Goal: Information Seeking & Learning: Learn about a topic

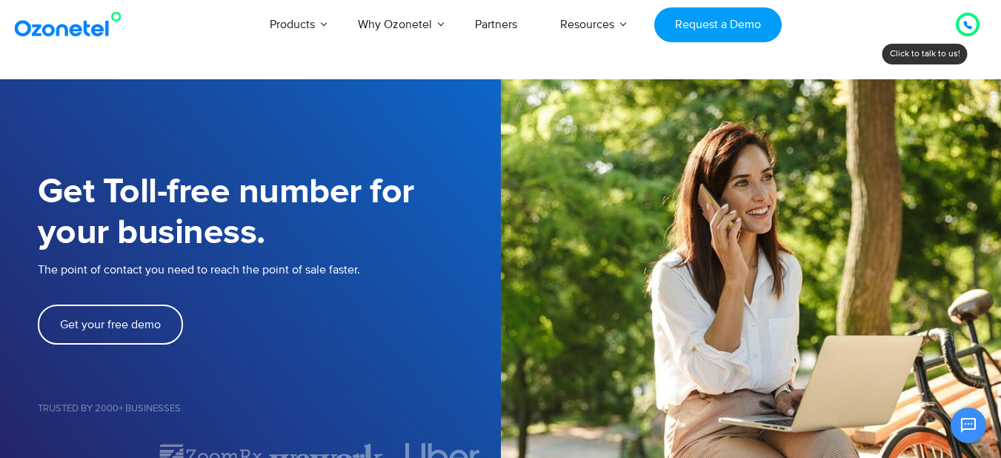
click at [967, 26] on icon at bounding box center [967, 24] width 7 height 7
click at [968, 24] on icon at bounding box center [968, 25] width 9 height 9
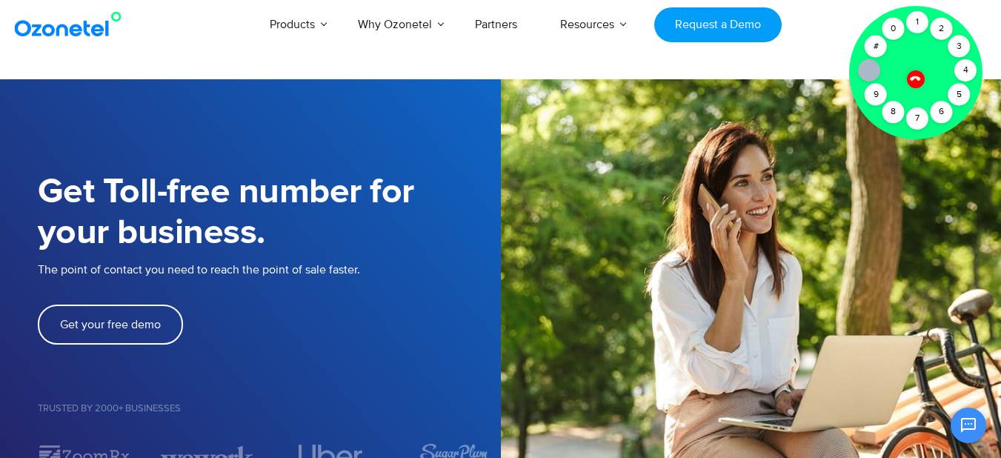
drag, startPoint x: 968, startPoint y: 24, endPoint x: 917, endPoint y: 87, distance: 81.1
click at [968, 24] on div "Click to talk to us! Call connected [PHONE_NUMBER]" at bounding box center [968, 24] width 0 height 0
click at [917, 79] on icon at bounding box center [915, 78] width 10 height 10
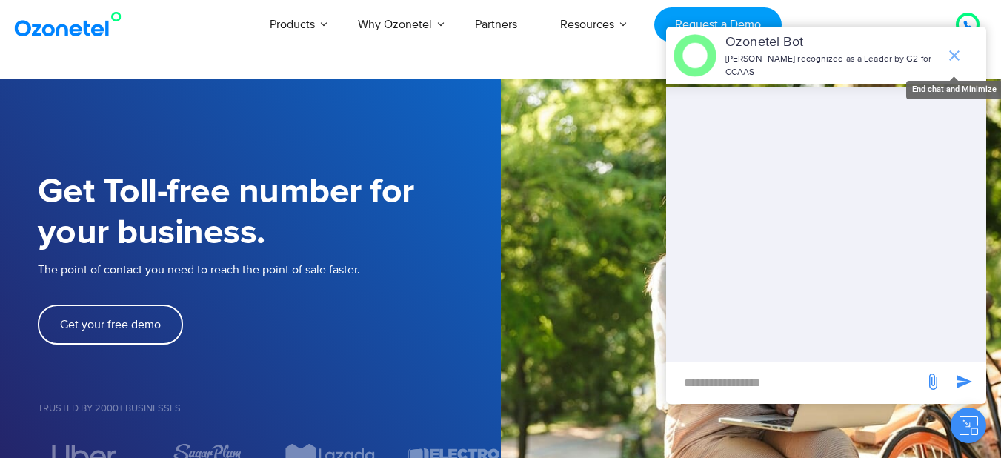
click at [950, 49] on icon "end chat or minimize" at bounding box center [955, 56] width 18 height 18
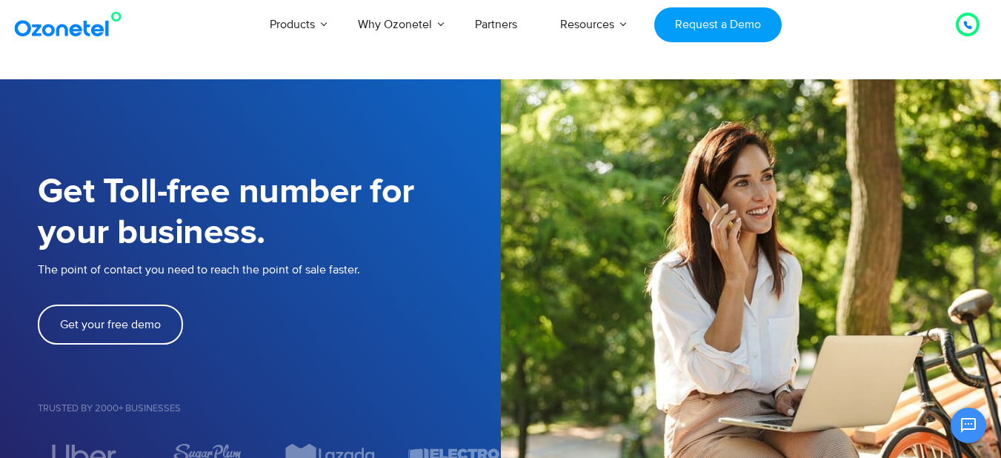
click at [964, 32] on div at bounding box center [968, 25] width 9 height 18
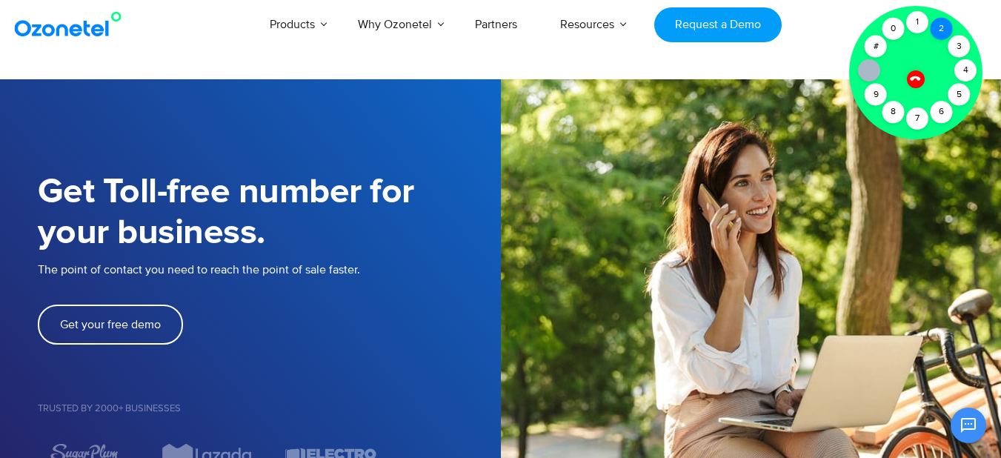
click at [940, 28] on div "2" at bounding box center [942, 29] width 22 height 22
click at [912, 23] on div "1" at bounding box center [918, 22] width 22 height 22
click at [898, 44] on div at bounding box center [915, 72] width 133 height 133
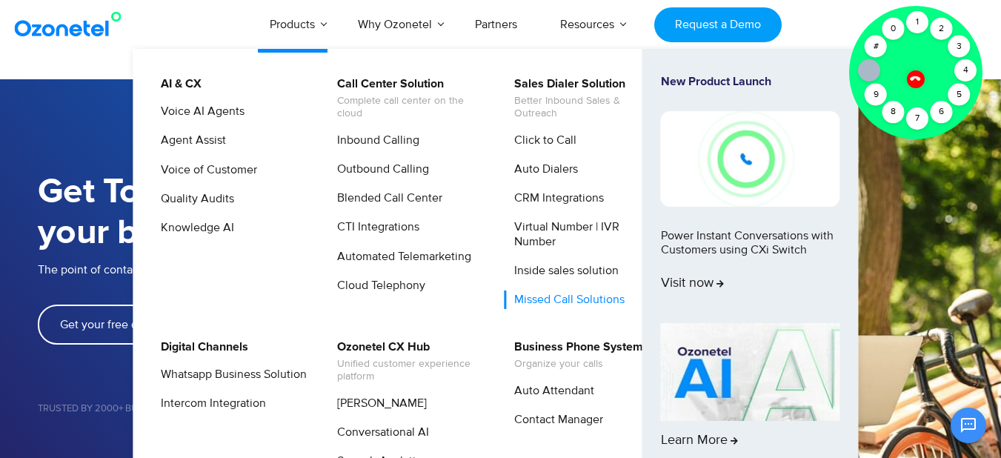
click at [530, 296] on link "Missed Call Solutions" at bounding box center [566, 300] width 122 height 19
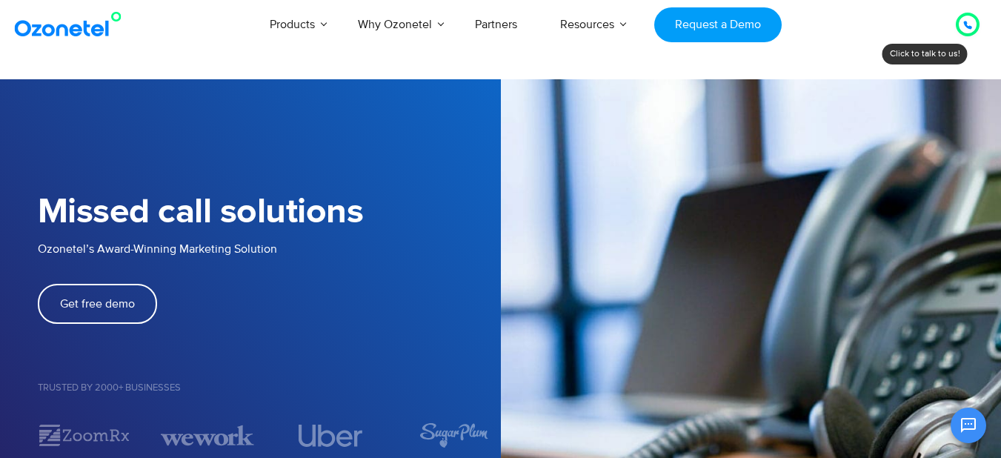
click at [967, 24] on icon at bounding box center [967, 24] width 7 height 7
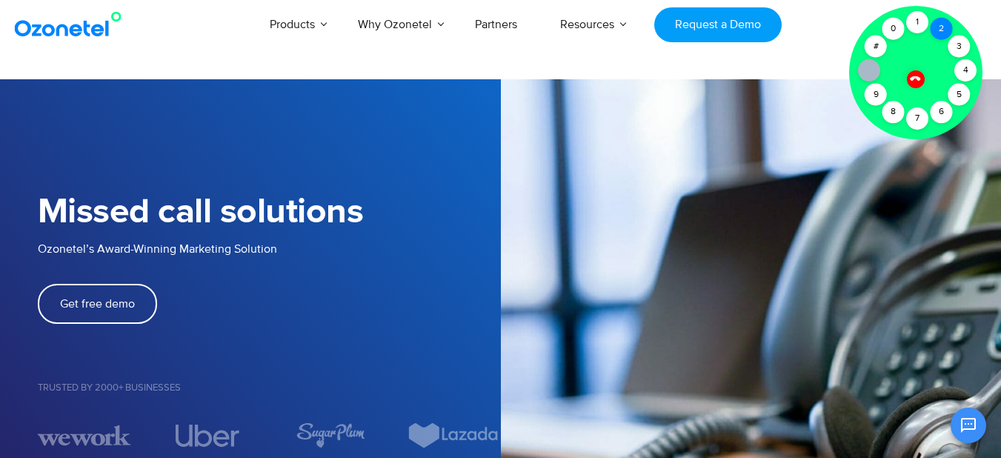
click at [935, 25] on div "2" at bounding box center [942, 29] width 22 height 22
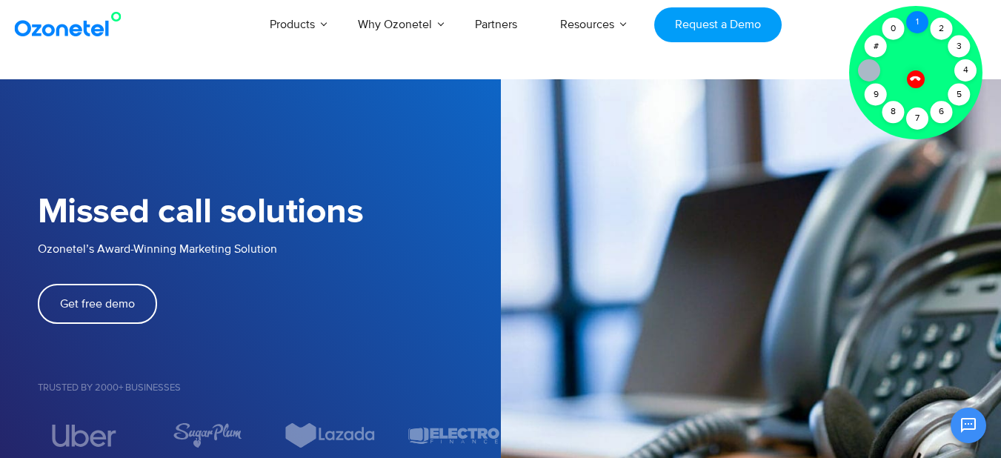
click at [918, 25] on div "1" at bounding box center [918, 22] width 22 height 22
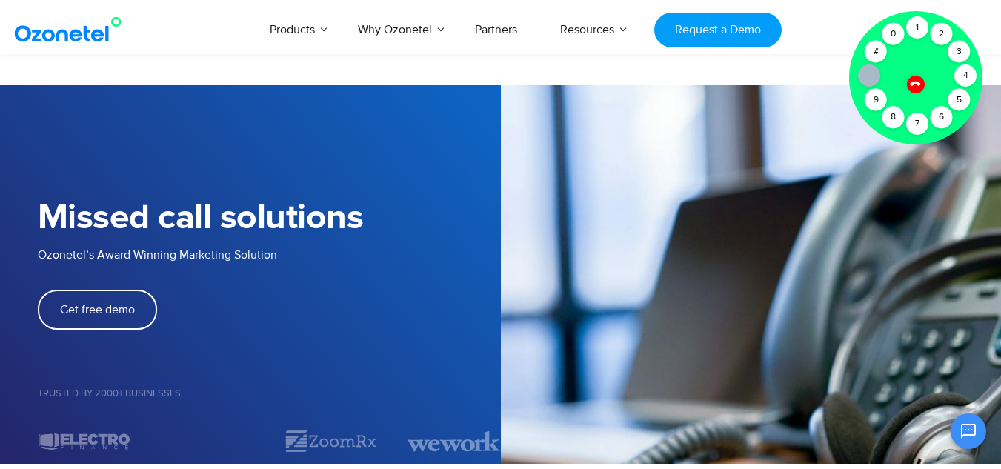
scroll to position [510, 0]
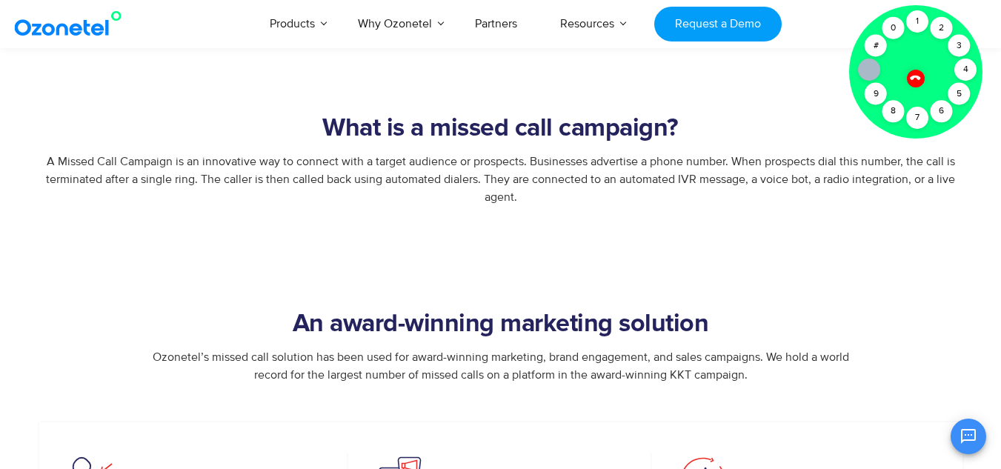
click at [915, 83] on icon at bounding box center [915, 77] width 13 height 13
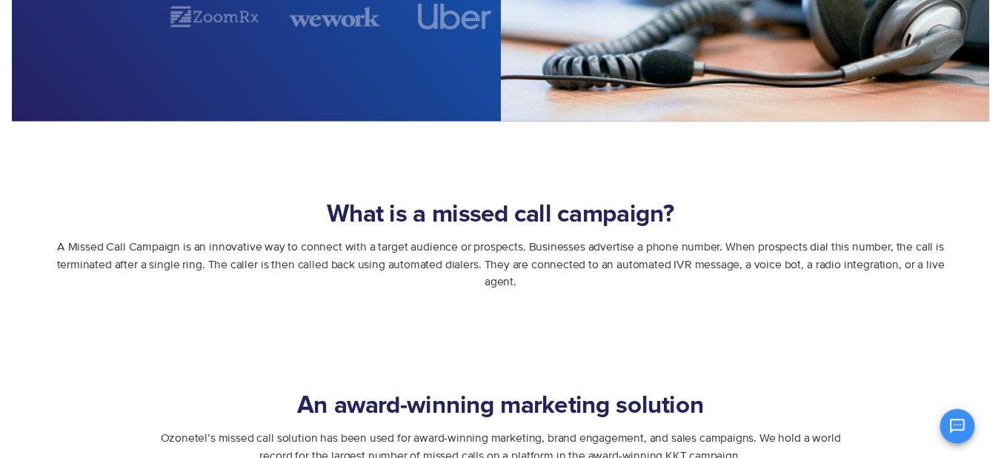
scroll to position [0, 0]
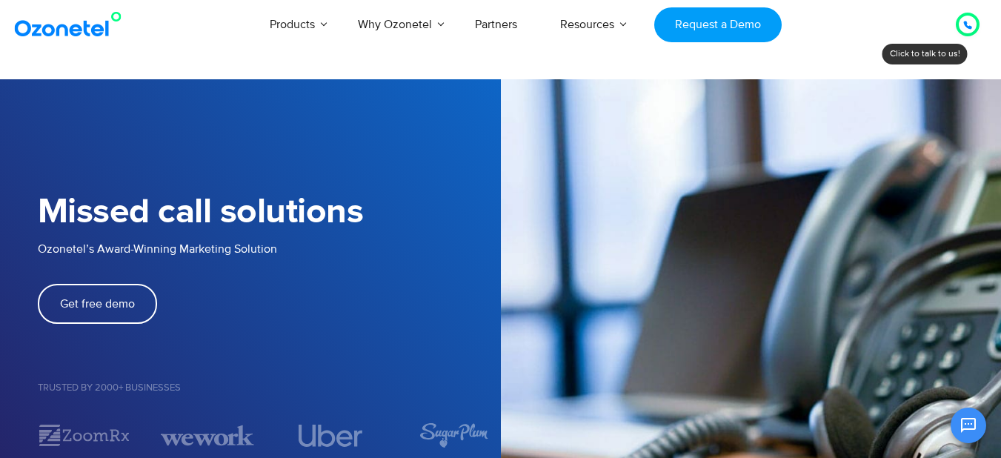
click at [795, 39] on div "Products AI & CX Voice AI Agents Agent Assist Voice of Customer Quality Audits …" at bounding box center [582, 24] width 816 height 49
